Goal: Task Accomplishment & Management: Manage account settings

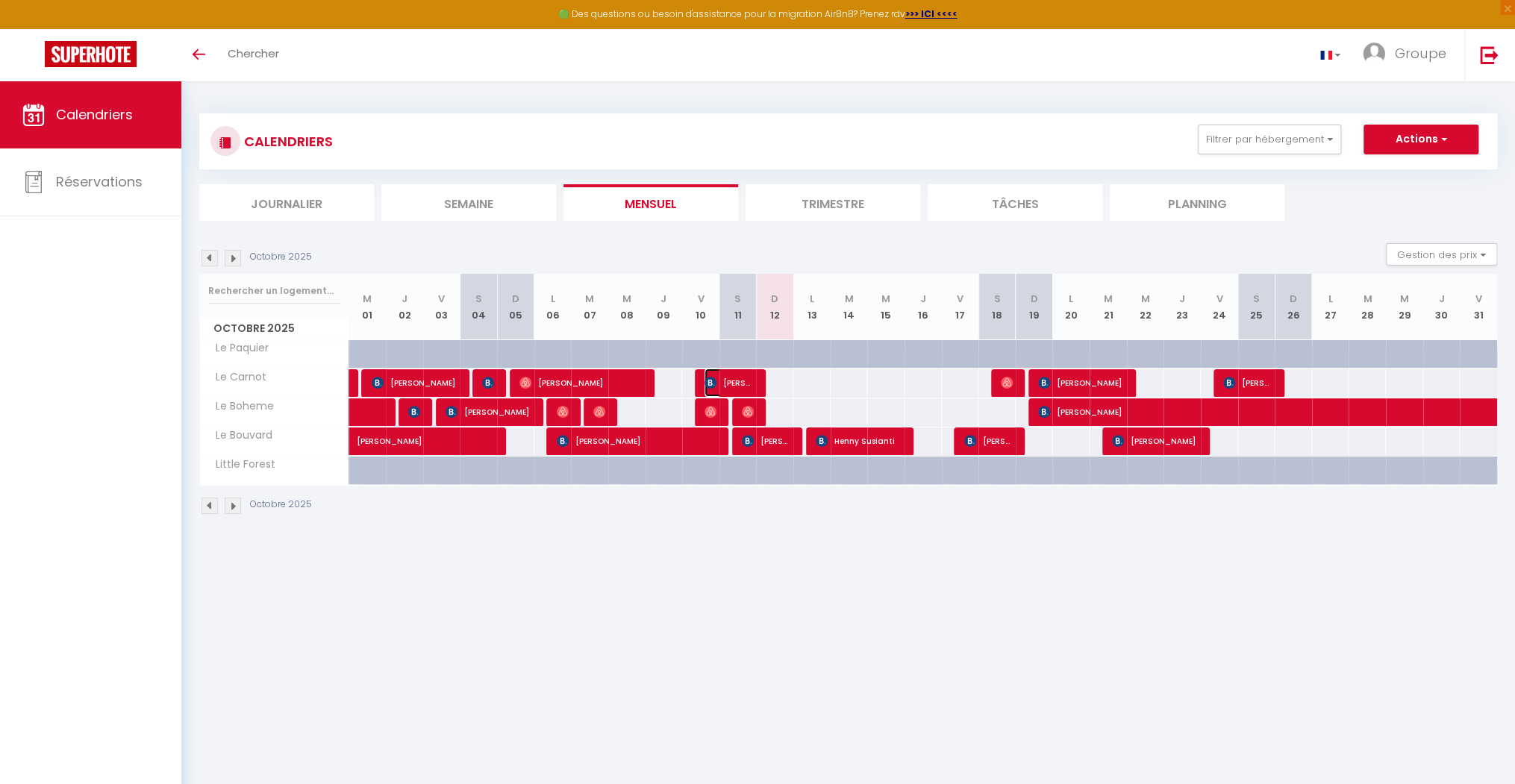
click at [749, 385] on span "[PERSON_NAME]" at bounding box center [729, 383] width 50 height 28
select select "OK"
select select "1"
select select "0"
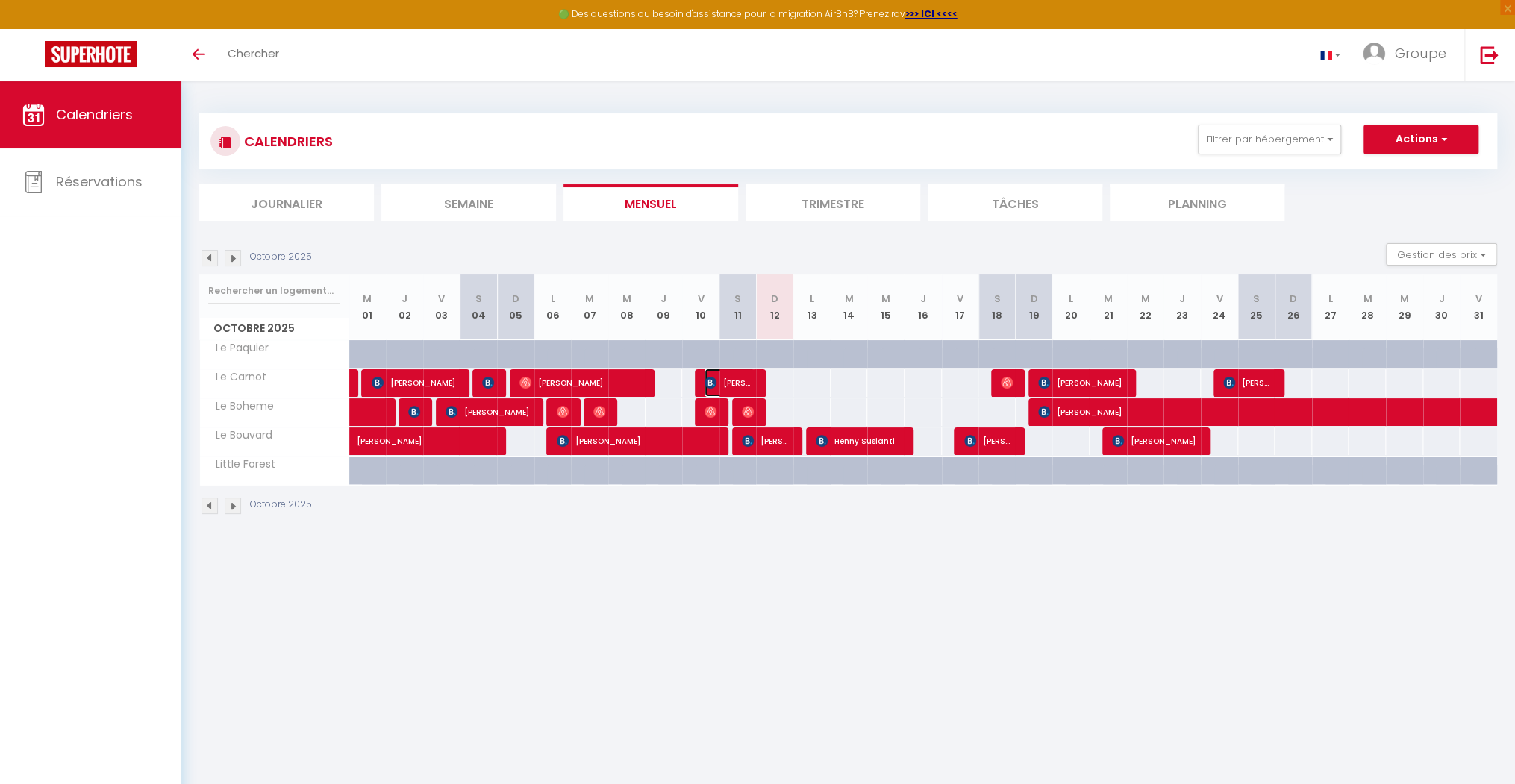
select select "1"
select select
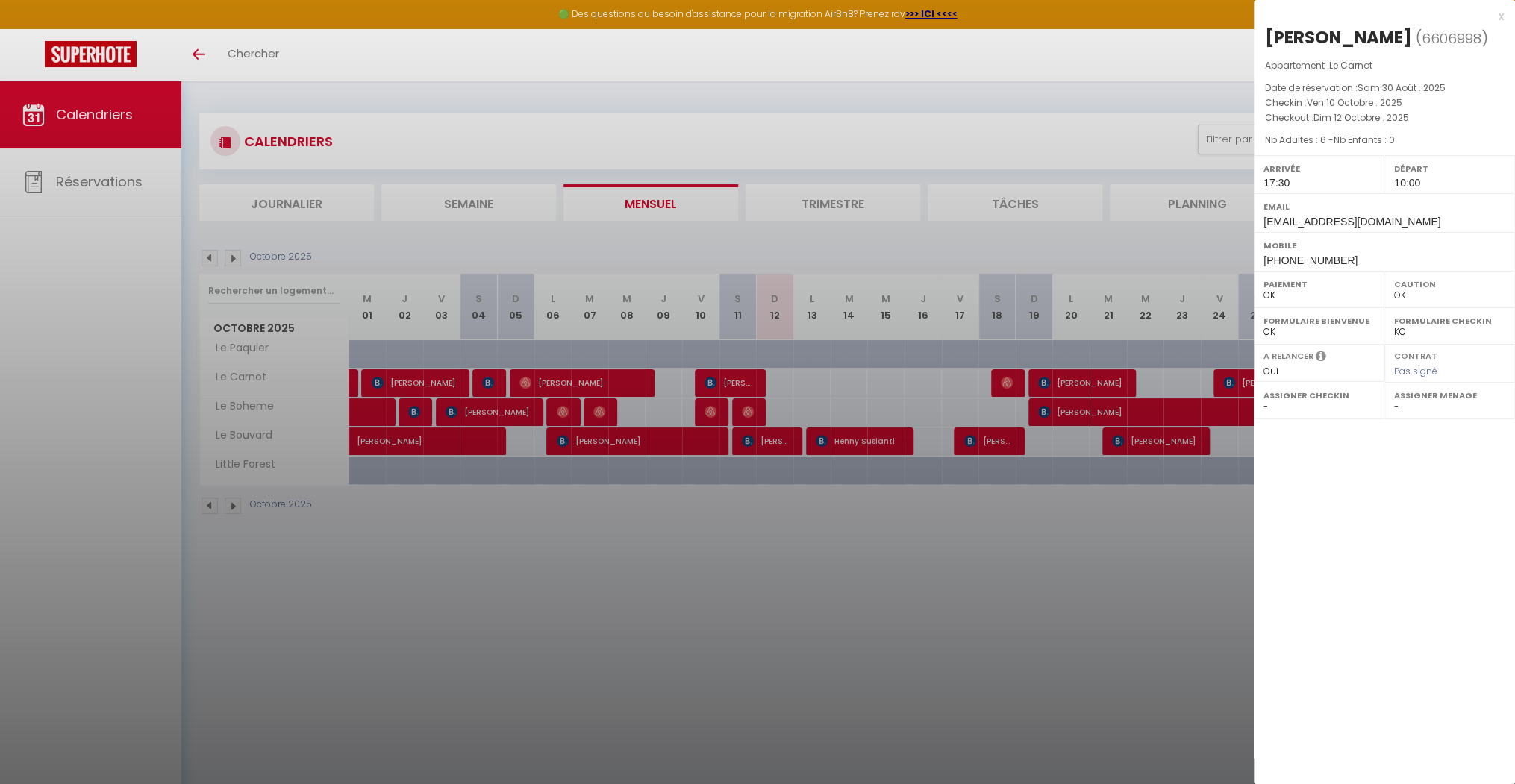
click at [744, 409] on div at bounding box center [758, 392] width 1515 height 784
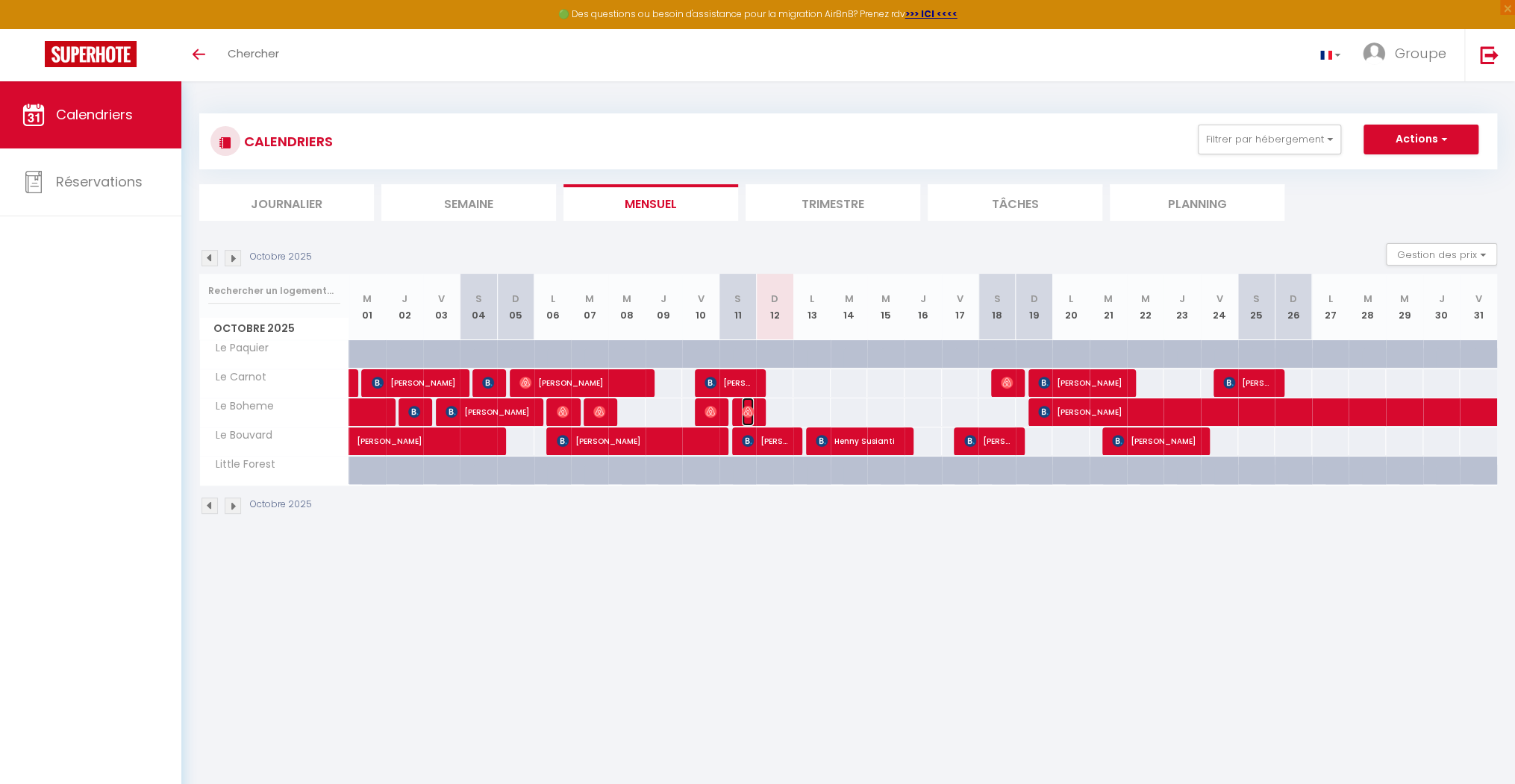
click at [745, 408] on img at bounding box center [747, 411] width 12 height 12
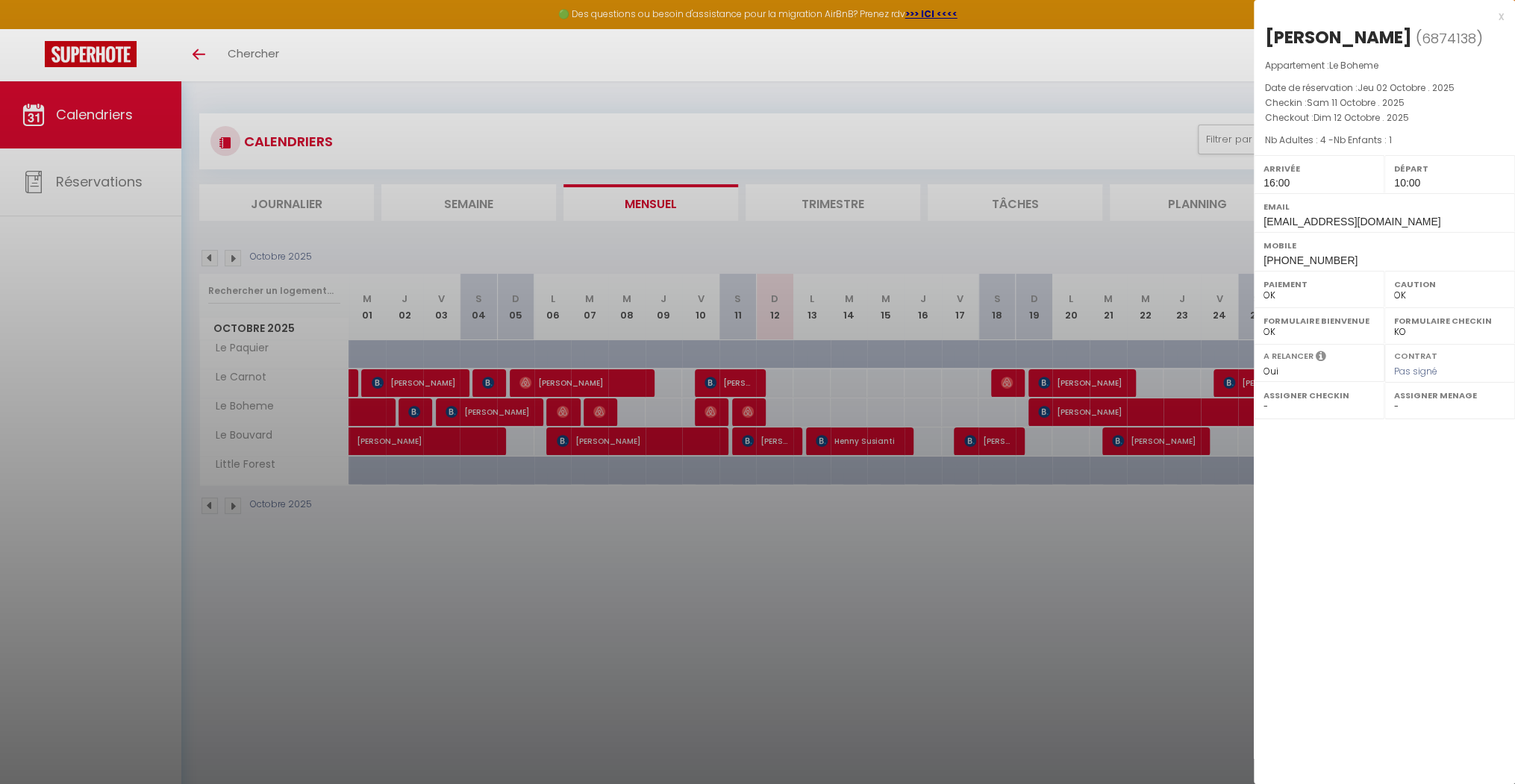
click at [1501, 11] on div "x" at bounding box center [1379, 16] width 250 height 18
